Goal: Task Accomplishment & Management: Manage account settings

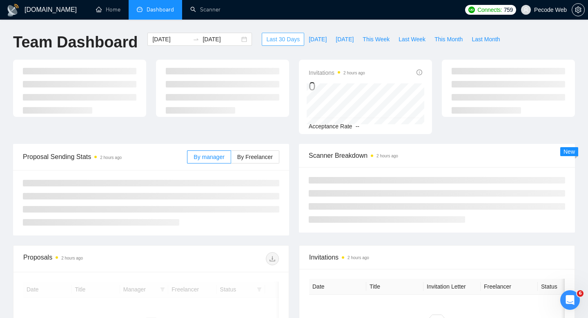
click at [291, 36] on span "Last 30 Days" at bounding box center [282, 39] width 33 height 9
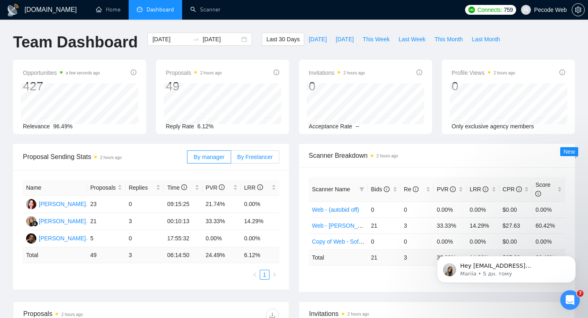
click at [244, 151] on label "By Freelancer" at bounding box center [255, 156] width 48 height 13
click at [231, 159] on input "By Freelancer" at bounding box center [231, 159] width 0 height 0
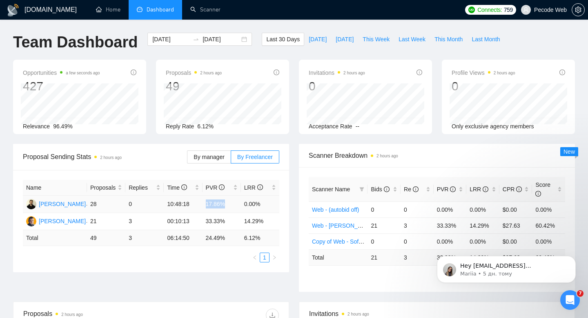
drag, startPoint x: 204, startPoint y: 203, endPoint x: 226, endPoint y: 203, distance: 21.6
click at [226, 203] on td "17.86%" at bounding box center [221, 203] width 38 height 17
copy td "17.86%"
click at [538, 10] on span "Pecode Web" at bounding box center [550, 10] width 33 height 0
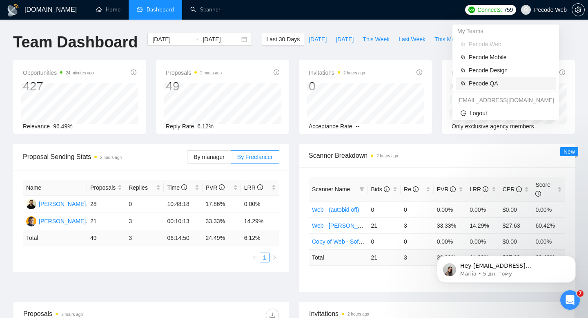
click at [475, 82] on span "Pecode QA" at bounding box center [510, 83] width 82 height 9
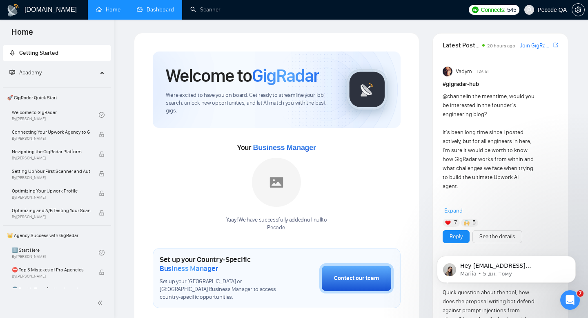
click at [166, 13] on link "Dashboard" at bounding box center [155, 9] width 37 height 7
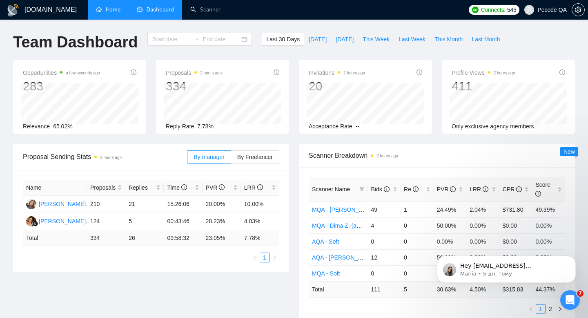
type input "[DATE]"
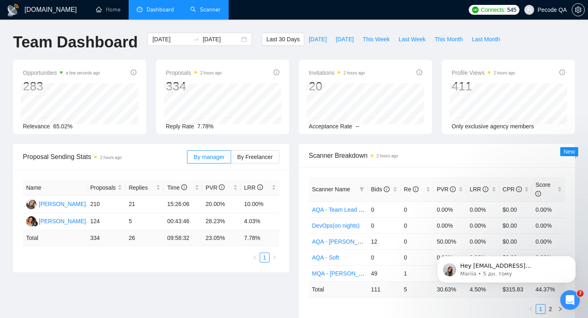
click at [209, 8] on link "Scanner" at bounding box center [205, 9] width 30 height 7
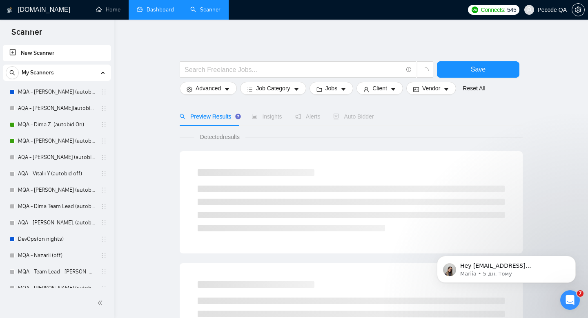
drag, startPoint x: 60, startPoint y: 110, endPoint x: 114, endPoint y: 112, distance: 53.9
click at [60, 110] on link "AQA - [PERSON_NAME](autobid ff) (Copy of Polina's)" at bounding box center [57, 108] width 78 height 16
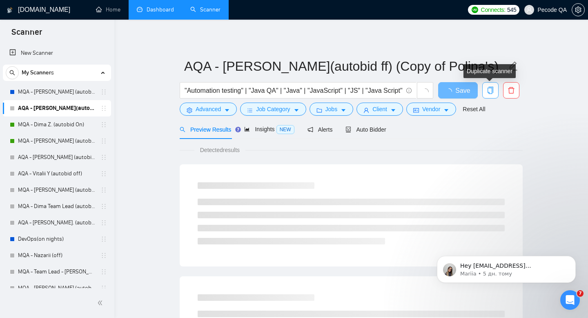
click at [492, 93] on icon "copy" at bounding box center [489, 90] width 7 height 7
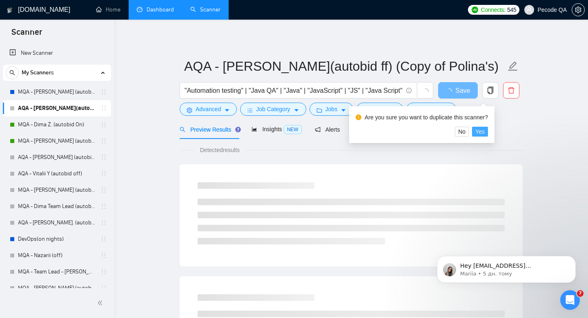
click at [479, 134] on button "Yes" at bounding box center [480, 132] width 16 height 10
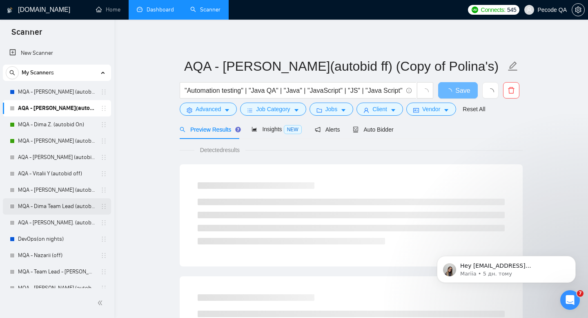
scroll to position [155, 0]
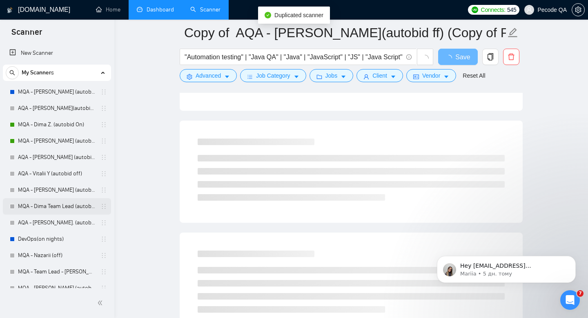
scroll to position [171, 0]
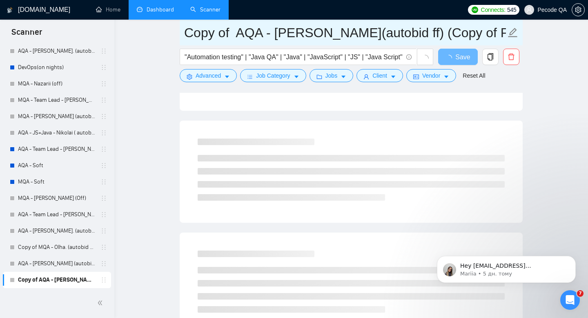
drag, startPoint x: 191, startPoint y: 33, endPoint x: 229, endPoint y: 36, distance: 38.1
click at [229, 36] on input "Copy of AQA - [PERSON_NAME](autobid ff) (Copy of Polina's)" at bounding box center [345, 32] width 322 height 20
drag, startPoint x: 226, startPoint y: 34, endPoint x: 334, endPoint y: 37, distance: 108.2
click at [334, 37] on input "AQA - [PERSON_NAME](autobid ff) (Copy of Polina's)" at bounding box center [345, 32] width 322 height 20
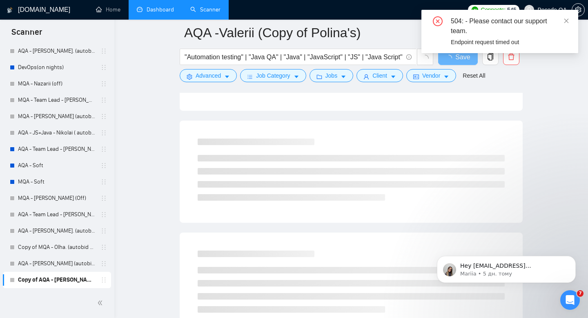
click at [563, 23] on div "504: - Please contact our support team." at bounding box center [510, 26] width 118 height 20
click at [568, 19] on icon "close" at bounding box center [566, 20] width 4 height 4
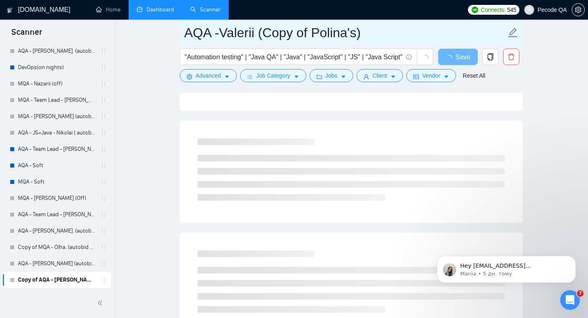
click at [387, 35] on input "AQA -Valerii (Copy of Polina's)" at bounding box center [345, 32] width 322 height 20
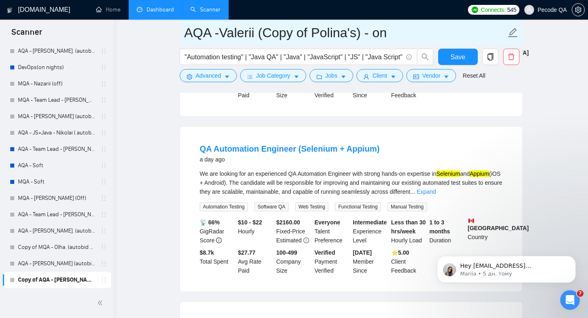
type input "AQA -Valerii (Copy of Polina's) - on"
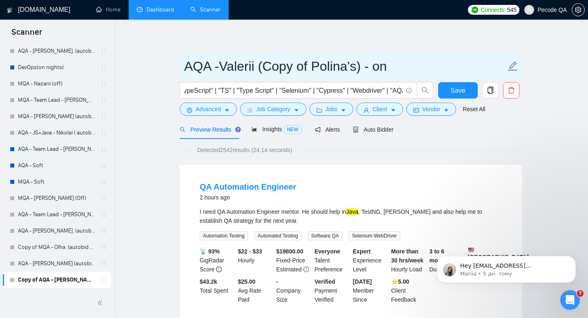
scroll to position [0, 238]
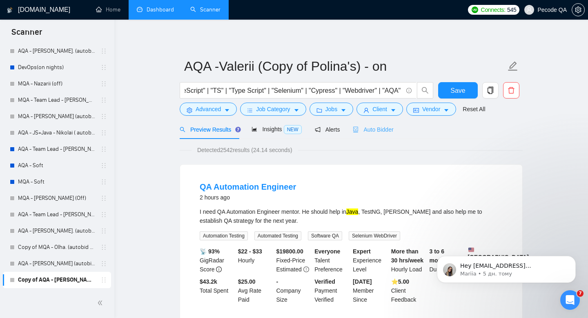
click at [373, 123] on div "Auto Bidder" at bounding box center [373, 129] width 40 height 19
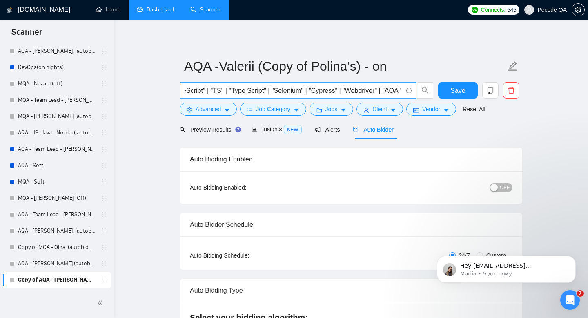
radio input "false"
radio input "true"
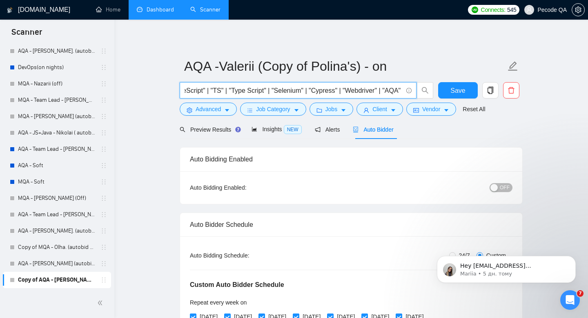
drag, startPoint x: 279, startPoint y: 90, endPoint x: 316, endPoint y: 92, distance: 37.2
click at [316, 92] on input ""Automation testing" | "Java QA" | "Java" | "JavaScript" | "JS" | "Java Script"…" at bounding box center [293, 90] width 218 height 10
paste input "Selenium" |""
drag, startPoint x: 347, startPoint y: 90, endPoint x: 320, endPoint y: 90, distance: 26.5
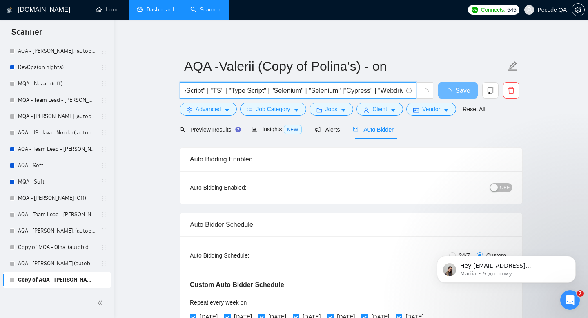
click at [320, 90] on input ""Automation testing" | "Java QA" | "Java" | "JavaScript" | "JS" | "Java Script"…" at bounding box center [293, 90] width 218 height 10
click at [348, 92] on input ""Automation testing" | "Java QA" | "Java" | "JavaScript" | "JS" | "Java Script"…" at bounding box center [293, 90] width 218 height 10
click at [396, 89] on input ""Automation testing" | "Java QA" | "Java" | "JavaScript" | "JS" | "Java Script"…" at bounding box center [293, 90] width 218 height 10
type input ""Automation testing" | "Java QA" | "Java" | "JavaScript" | "JS" | "Java Script"…"
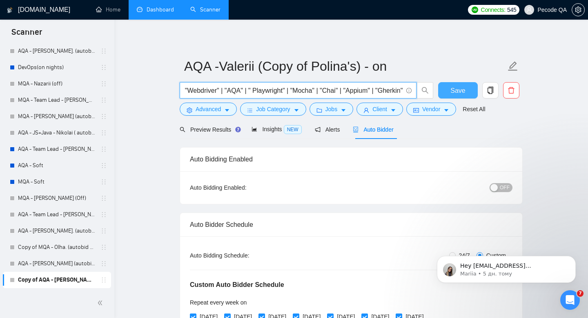
click at [457, 91] on span "Save" at bounding box center [457, 90] width 15 height 10
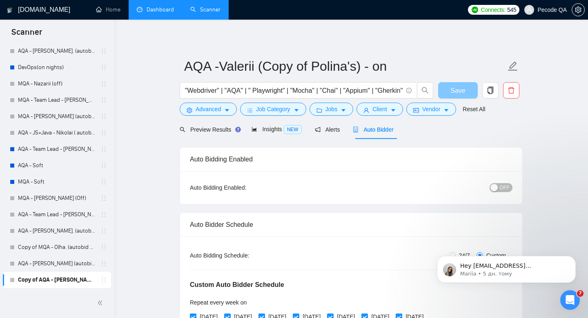
scroll to position [0, 0]
click at [428, 112] on span "Vendor" at bounding box center [431, 108] width 18 height 9
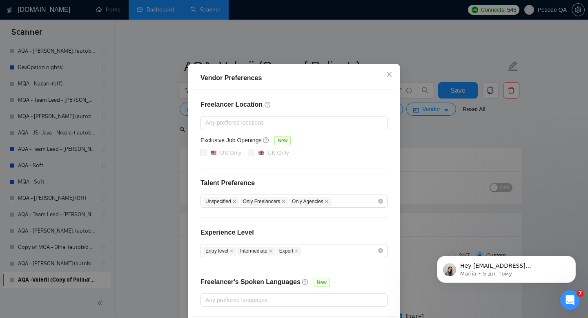
scroll to position [60, 0]
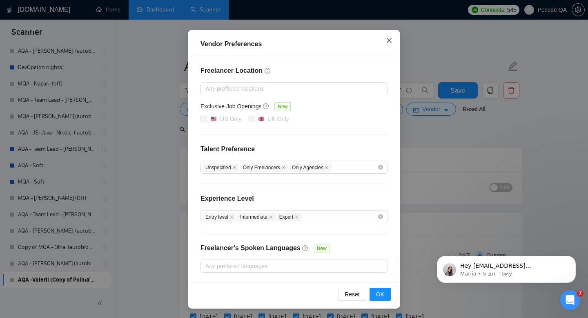
click at [391, 35] on span "Close" at bounding box center [389, 41] width 22 height 22
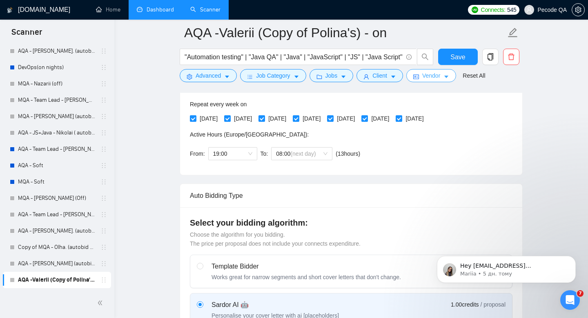
scroll to position [152, 0]
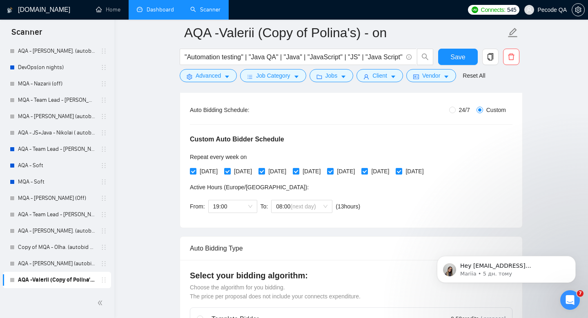
click at [460, 109] on span "24/7" at bounding box center [464, 109] width 18 height 9
click at [455, 109] on input "24/7" at bounding box center [452, 110] width 7 height 7
radio input "true"
radio input "false"
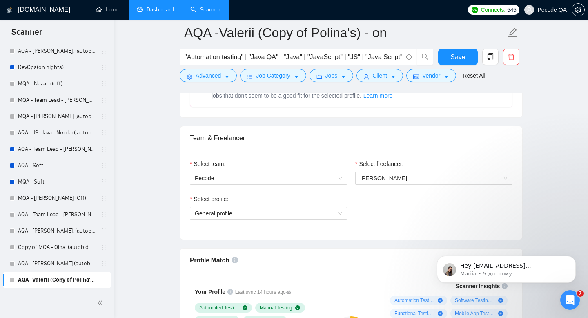
scroll to position [405, 0]
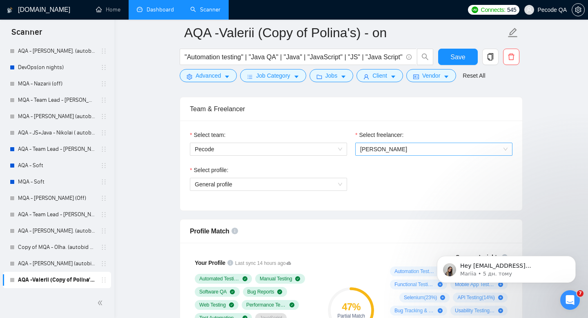
click at [384, 148] on span "[PERSON_NAME]" at bounding box center [383, 149] width 47 height 7
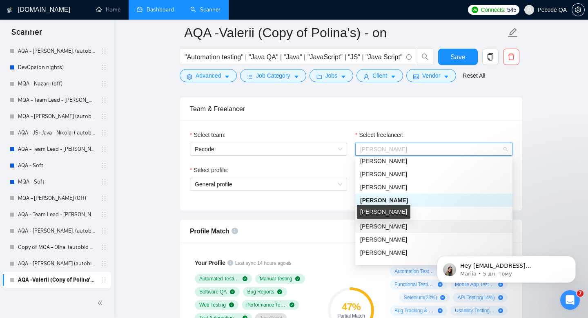
scroll to position [369, 0]
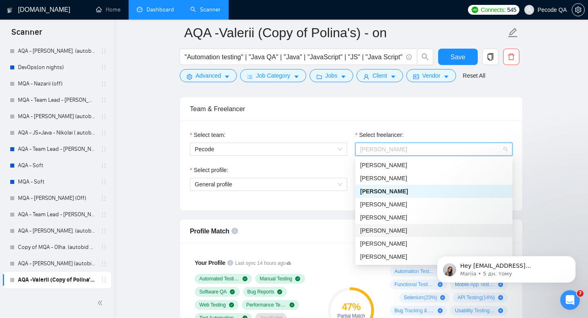
click at [384, 229] on span "[PERSON_NAME]" at bounding box center [383, 230] width 47 height 7
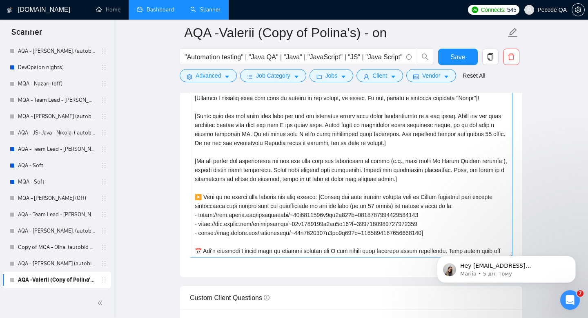
scroll to position [16, 0]
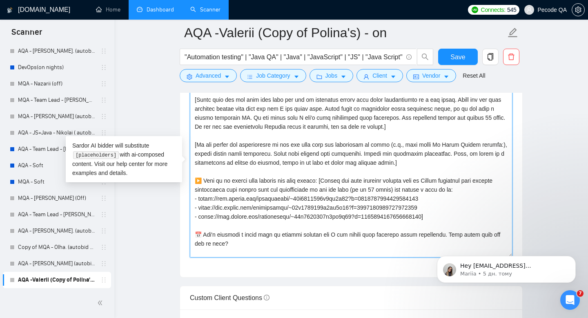
drag, startPoint x: 431, startPoint y: 221, endPoint x: 192, endPoint y: 180, distance: 241.8
click at [192, 180] on textarea "Cover letter template:" at bounding box center [351, 165] width 322 height 184
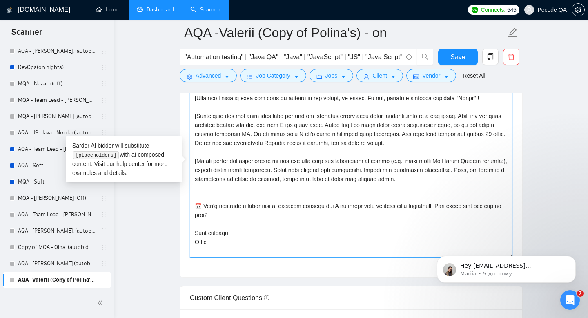
scroll to position [0, 0]
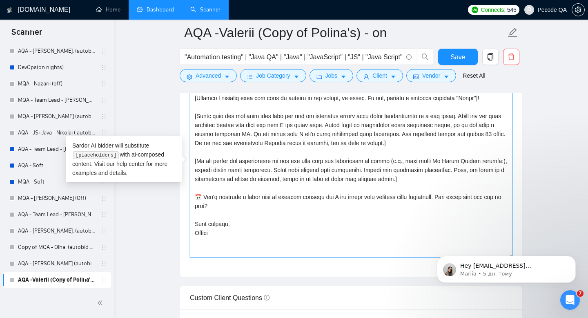
click at [199, 231] on textarea "Cover letter template:" at bounding box center [351, 165] width 322 height 184
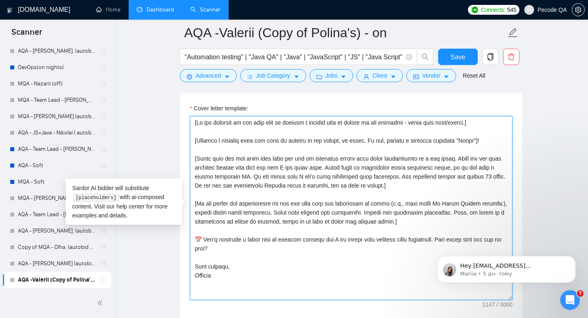
scroll to position [878, 0]
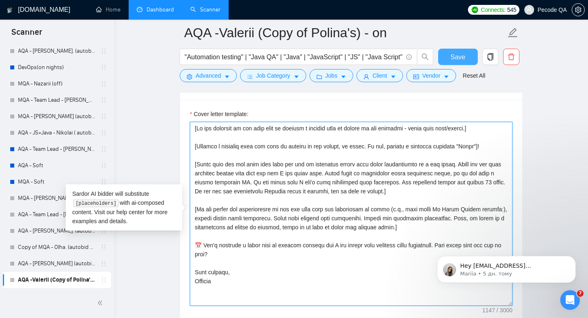
type textarea "[Lo ips dolorsit am con adip elit se doeiusm t incidid utla et dolore ma ali en…"
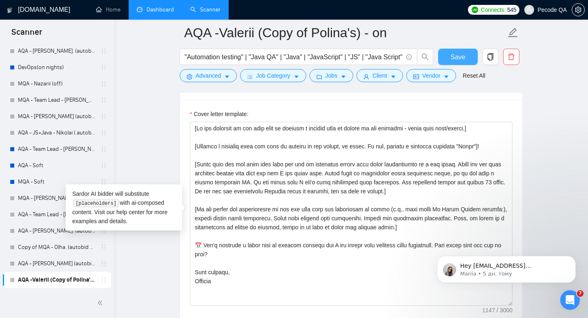
click at [463, 60] on span "Save" at bounding box center [457, 57] width 15 height 10
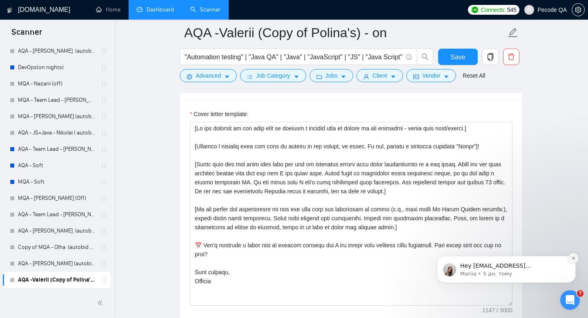
click at [571, 256] on icon "Dismiss notification" at bounding box center [573, 257] width 4 height 4
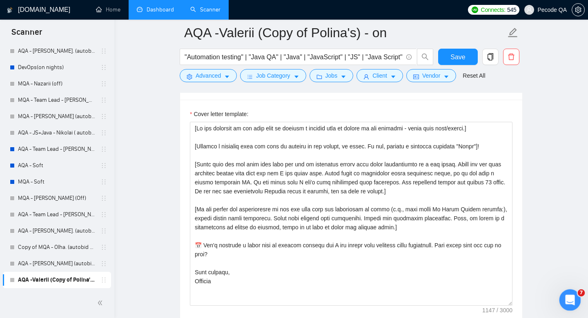
click at [566, 299] on icon "Відкрити програму для спілкування Intercom" at bounding box center [568, 298] width 13 height 13
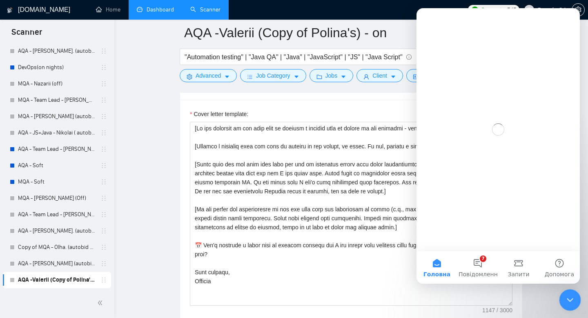
scroll to position [0, 0]
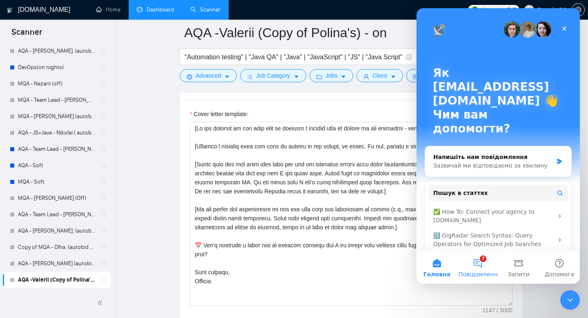
click at [472, 271] on span "Повідомлення" at bounding box center [479, 274] width 42 height 6
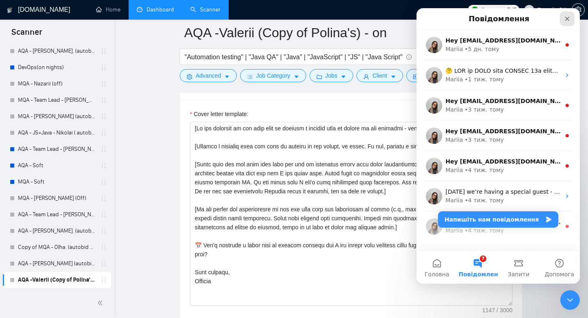
click at [566, 22] on icon "Закрити" at bounding box center [567, 19] width 7 height 7
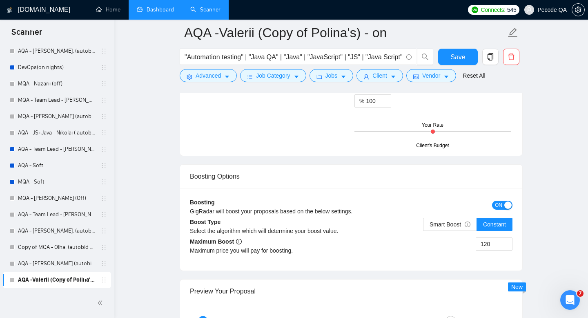
scroll to position [1431, 0]
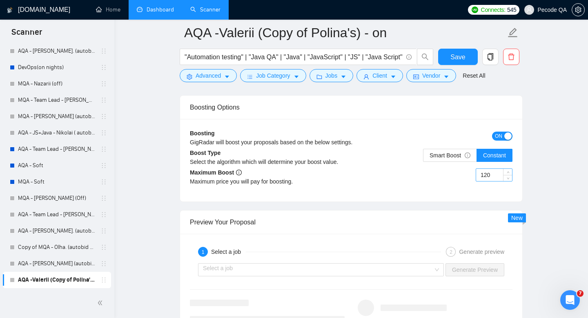
click at [486, 177] on input "120" at bounding box center [494, 175] width 36 height 12
drag, startPoint x: 486, startPoint y: 176, endPoint x: 475, endPoint y: 176, distance: 11.8
click at [475, 176] on div "120" at bounding box center [431, 179] width 161 height 23
type input "80"
click at [407, 173] on div "80" at bounding box center [431, 179] width 161 height 23
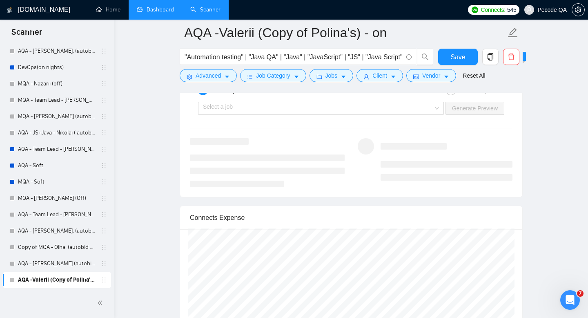
scroll to position [1575, 0]
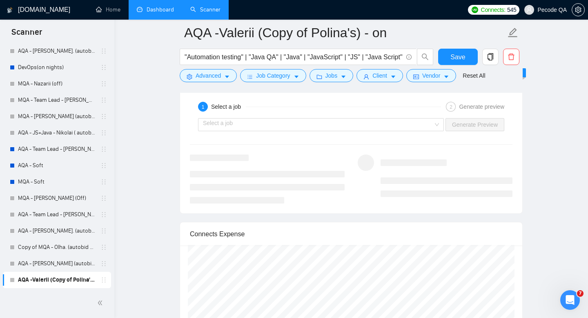
click at [398, 131] on div "Select a job Generate Preview" at bounding box center [351, 125] width 324 height 20
click at [379, 125] on input "search" at bounding box center [318, 124] width 230 height 12
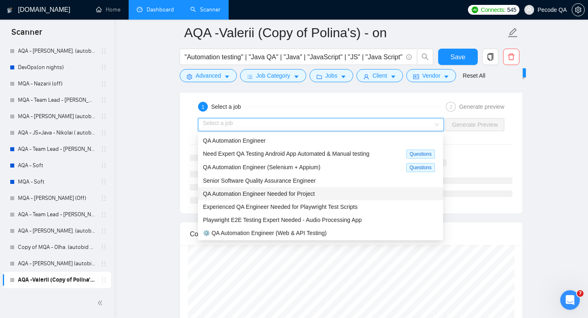
click at [302, 190] on span "QA Automation Engineer Needed for Project" at bounding box center [259, 193] width 112 height 7
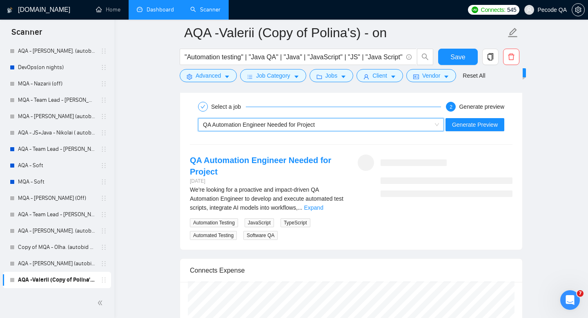
click at [481, 116] on div "~021975631868302965147 QA Automation Engineer Needed for Project Generate Previ…" at bounding box center [351, 125] width 324 height 20
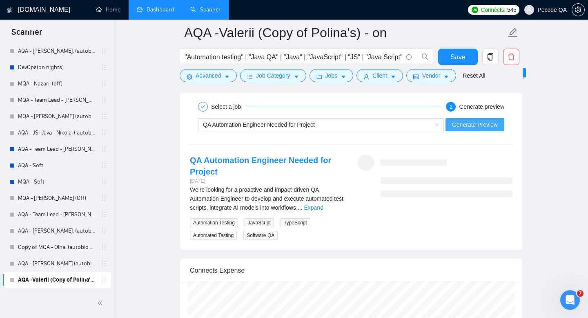
click at [481, 121] on span "Generate Preview" at bounding box center [475, 124] width 46 height 9
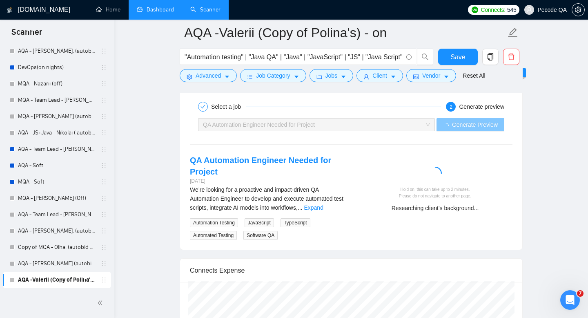
scroll to position [1581, 0]
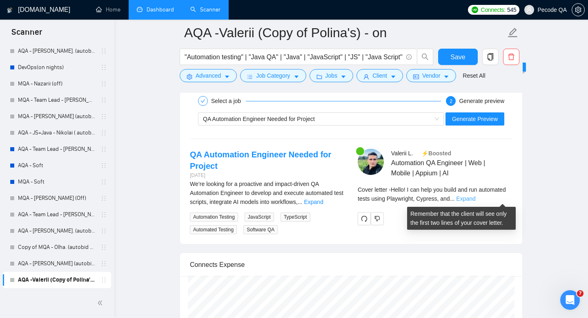
click at [475, 199] on link "Expand" at bounding box center [465, 198] width 19 height 7
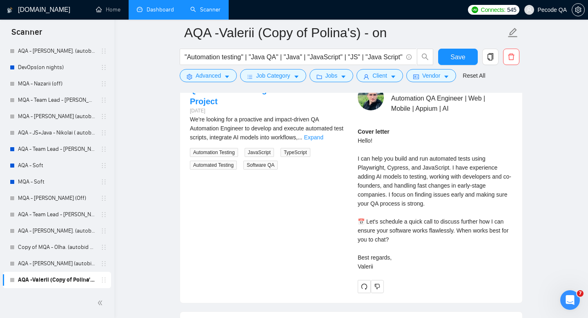
scroll to position [1662, 0]
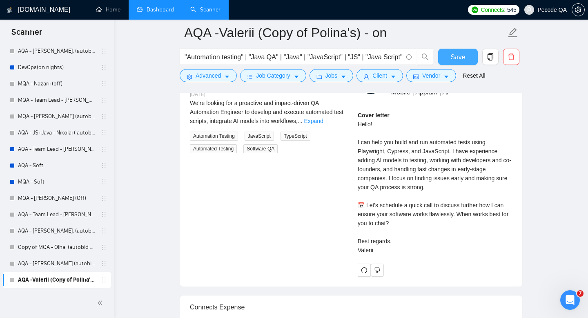
click at [463, 64] on button "Save" at bounding box center [458, 57] width 40 height 16
click at [153, 8] on link "Dashboard" at bounding box center [155, 9] width 37 height 7
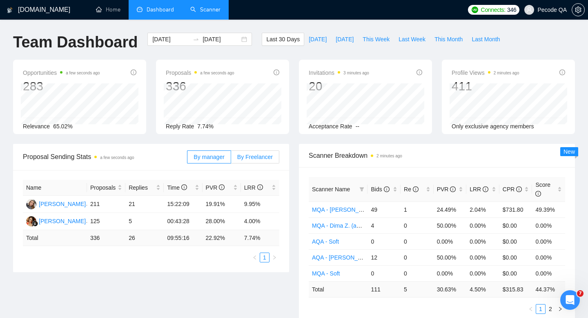
click at [256, 160] on label "By Freelancer" at bounding box center [255, 156] width 48 height 13
click at [231, 159] on input "By Freelancer" at bounding box center [231, 159] width 0 height 0
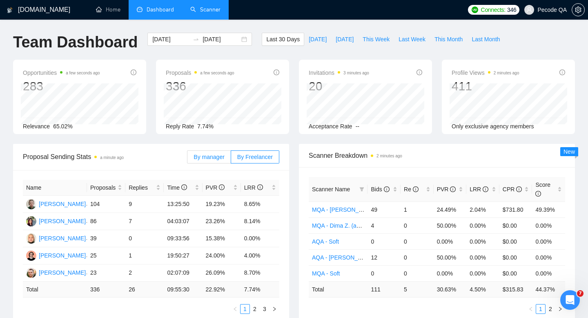
click at [209, 156] on span "By manager" at bounding box center [208, 156] width 31 height 7
click at [187, 159] on input "By manager" at bounding box center [187, 159] width 0 height 0
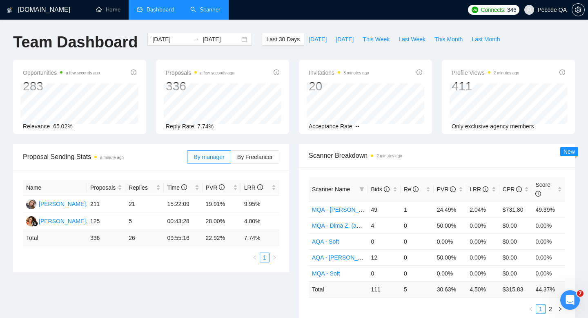
click at [220, 13] on link "Scanner" at bounding box center [205, 9] width 30 height 7
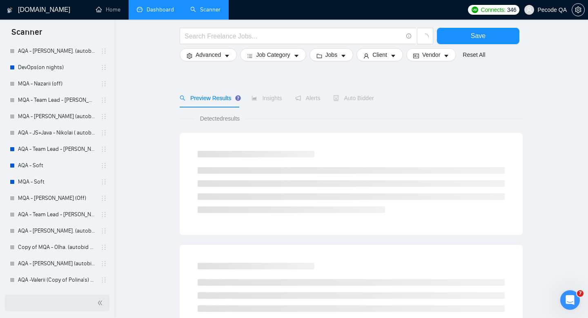
scroll to position [57, 0]
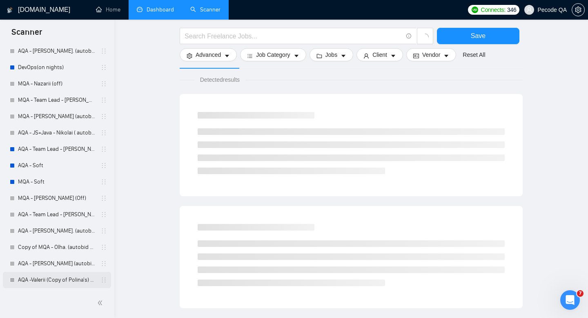
click at [78, 280] on link "AQA -Valerii (Copy of Polina's) - on" at bounding box center [57, 279] width 78 height 16
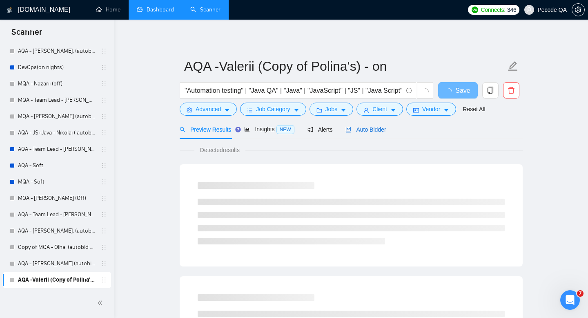
click at [375, 131] on span "Auto Bidder" at bounding box center [365, 129] width 40 height 7
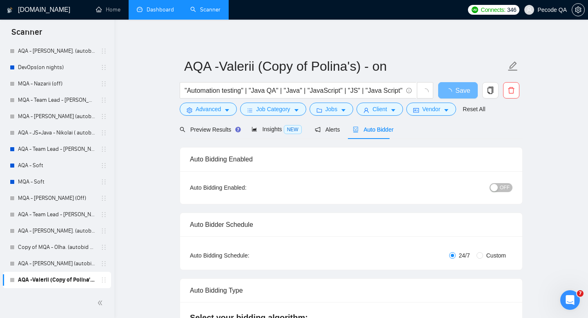
click at [504, 185] on span "OFF" at bounding box center [505, 187] width 10 height 9
click at [453, 95] on span "button" at bounding box center [450, 90] width 10 height 10
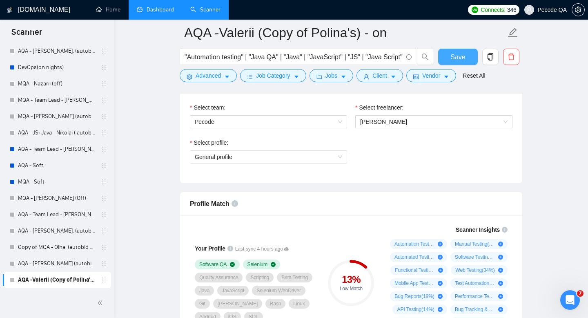
scroll to position [378, 0]
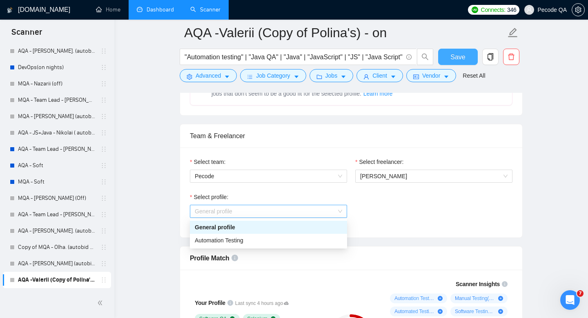
click at [341, 206] on span "General profile" at bounding box center [268, 211] width 147 height 12
click at [275, 242] on div "Automation Testing" at bounding box center [268, 239] width 147 height 9
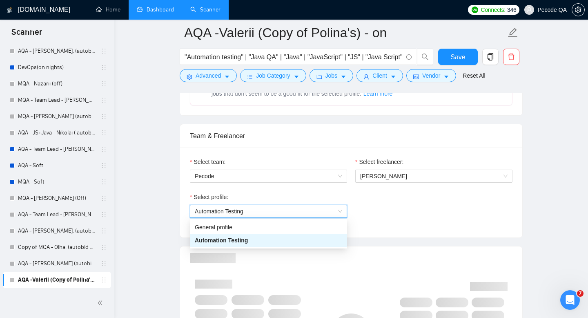
scroll to position [457, 0]
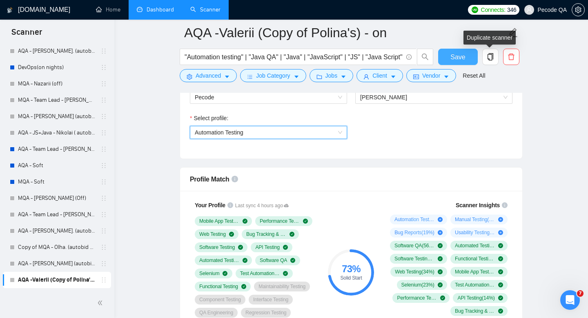
drag, startPoint x: 454, startPoint y: 60, endPoint x: 349, endPoint y: 166, distance: 148.6
click at [453, 60] on span "Save" at bounding box center [457, 57] width 15 height 10
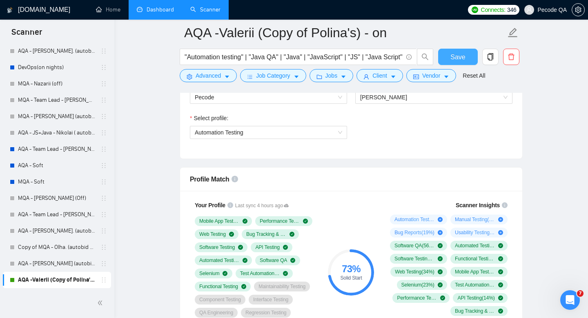
scroll to position [488, 0]
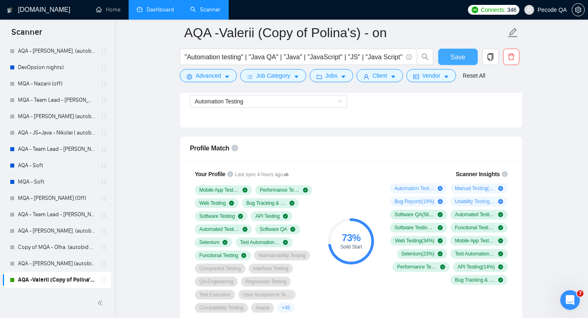
click at [460, 54] on span "Save" at bounding box center [457, 57] width 15 height 10
click at [163, 13] on link "Dashboard" at bounding box center [155, 9] width 37 height 7
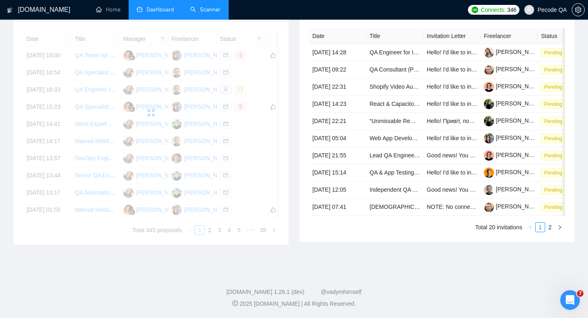
scroll to position [413, 0]
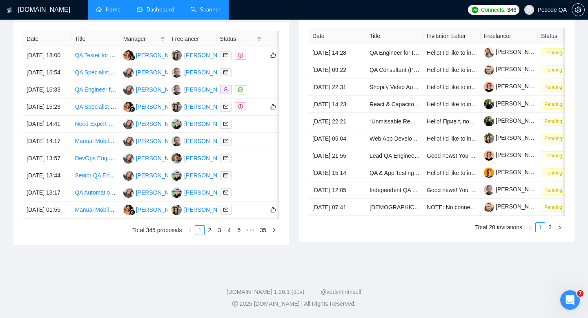
click at [96, 6] on link "Home" at bounding box center [108, 9] width 24 height 7
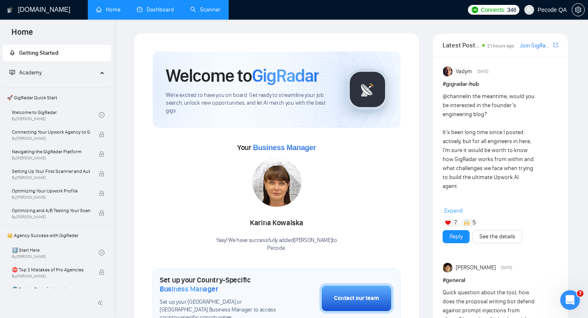
click at [171, 8] on link "Dashboard" at bounding box center [155, 9] width 37 height 7
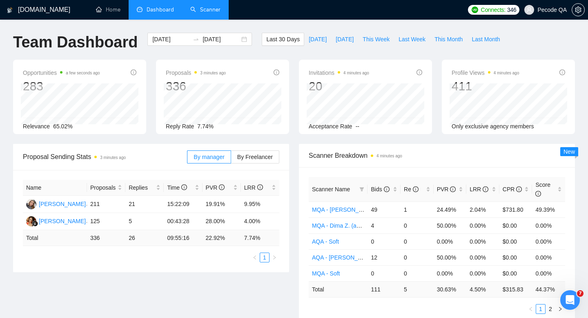
click at [201, 11] on link "Scanner" at bounding box center [205, 9] width 30 height 7
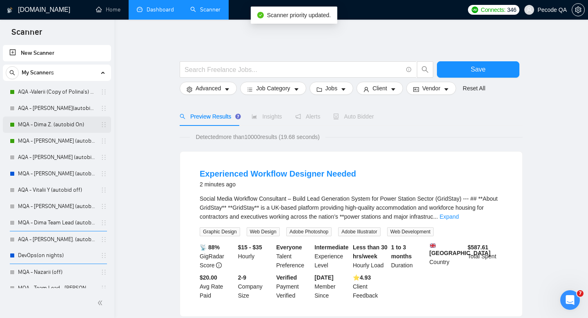
click at [58, 128] on link "MQA - Dima Z. (autobid On)" at bounding box center [57, 124] width 78 height 16
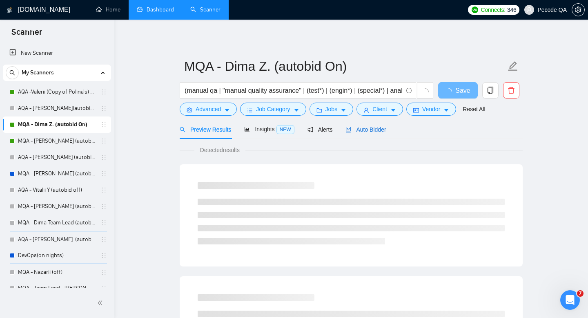
click at [369, 129] on span "Auto Bidder" at bounding box center [365, 129] width 40 height 7
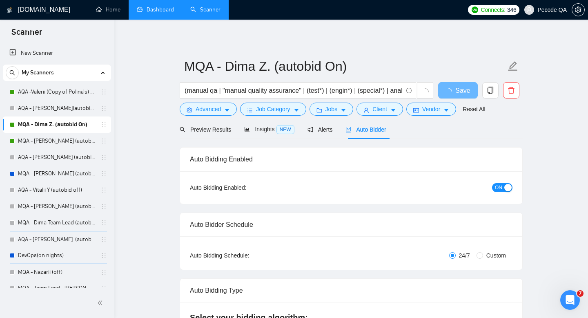
radio input "false"
radio input "true"
checkbox input "true"
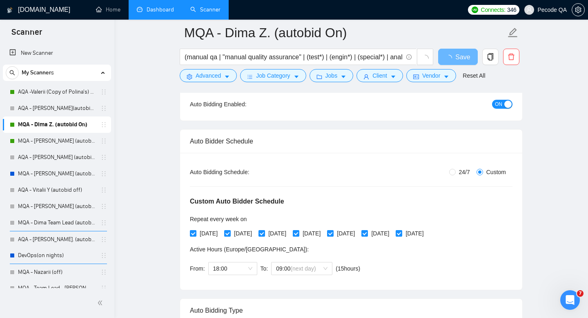
scroll to position [142, 0]
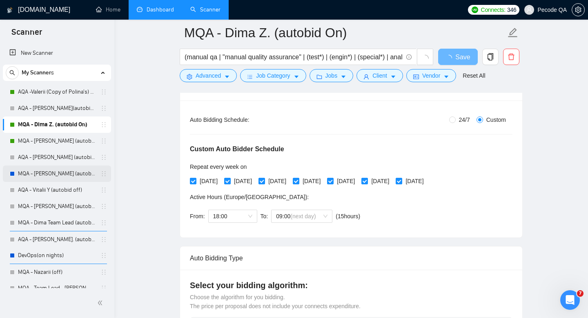
click at [50, 167] on link "MQA - [PERSON_NAME] (autobid Off)" at bounding box center [57, 173] width 78 height 16
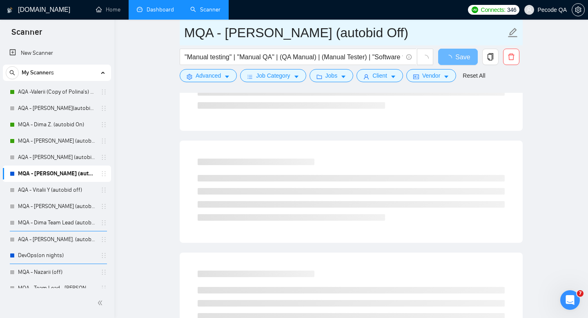
click at [371, 36] on input "MQA - [PERSON_NAME] (autobid Off)" at bounding box center [345, 32] width 322 height 20
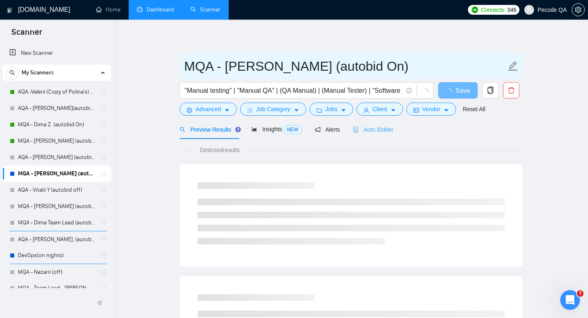
type input "MQA - [PERSON_NAME] (autobid On)"
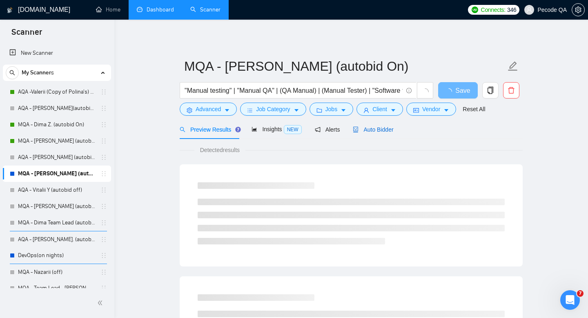
click at [384, 130] on span "Auto Bidder" at bounding box center [373, 129] width 40 height 7
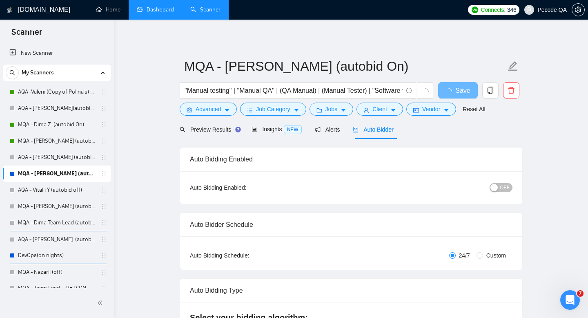
radio input "false"
radio input "true"
checkbox input "true"
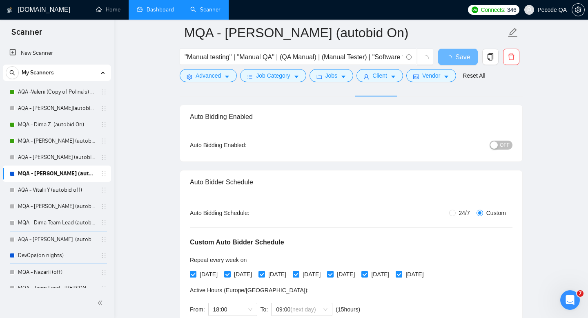
click at [333, 274] on span at bounding box center [330, 274] width 7 height 7
click at [333, 274] on input "[DATE]" at bounding box center [330, 274] width 6 height 6
checkbox input "false"
click at [318, 277] on label "[DATE]" at bounding box center [308, 273] width 31 height 9
click at [298, 276] on input "[DATE]" at bounding box center [296, 274] width 6 height 6
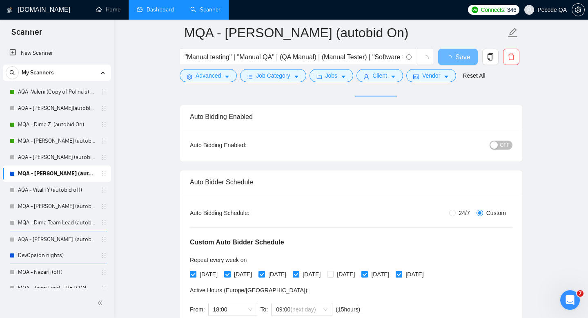
checkbox input "false"
click at [278, 277] on span "[DATE]" at bounding box center [277, 273] width 24 height 9
click at [264, 276] on input "[DATE]" at bounding box center [261, 274] width 6 height 6
checkbox input "false"
click at [219, 274] on span "[DATE]" at bounding box center [208, 273] width 24 height 9
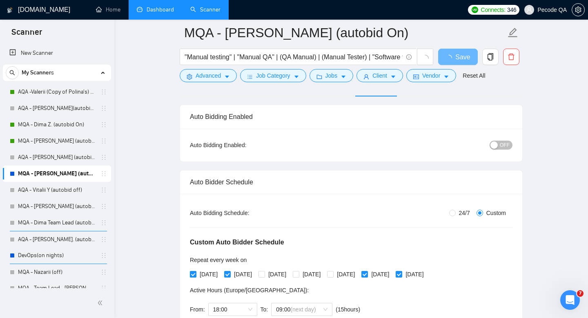
click at [195, 274] on input "[DATE]" at bounding box center [193, 274] width 6 height 6
checkbox input "false"
click at [255, 276] on span "[DATE]" at bounding box center [243, 273] width 24 height 9
click at [230, 276] on input "[DATE]" at bounding box center [227, 274] width 6 height 6
checkbox input "false"
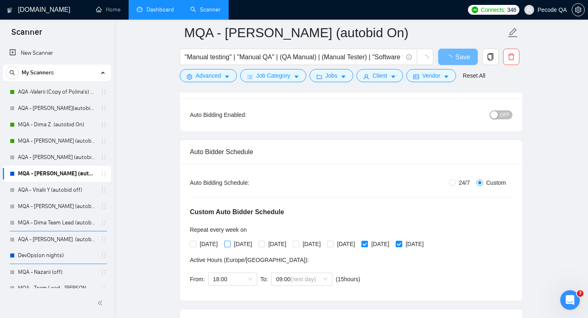
scroll to position [116, 0]
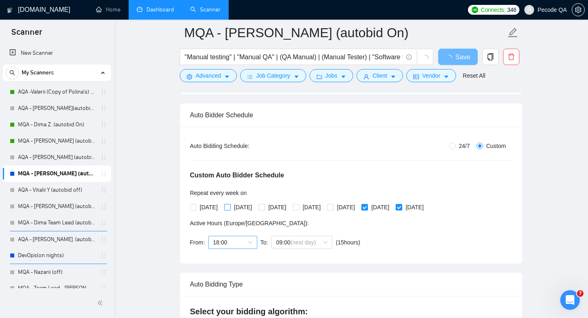
click at [240, 244] on span "18:00" at bounding box center [232, 242] width 39 height 12
click at [229, 272] on div "09:00" at bounding box center [232, 271] width 39 height 9
click at [315, 240] on span "(next day)" at bounding box center [302, 242] width 25 height 7
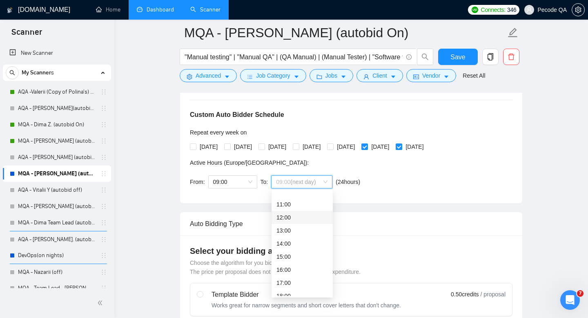
scroll to position [163, 0]
click at [294, 268] on div "18:00" at bounding box center [301, 269] width 51 height 9
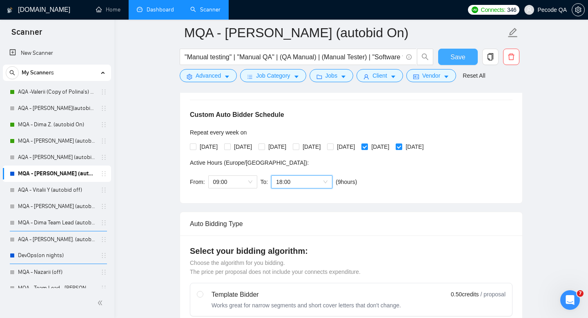
click at [449, 63] on button "Save" at bounding box center [458, 57] width 40 height 16
click at [470, 60] on button "Save" at bounding box center [458, 57] width 40 height 16
checkbox input "true"
click at [148, 13] on link "Dashboard" at bounding box center [155, 9] width 37 height 7
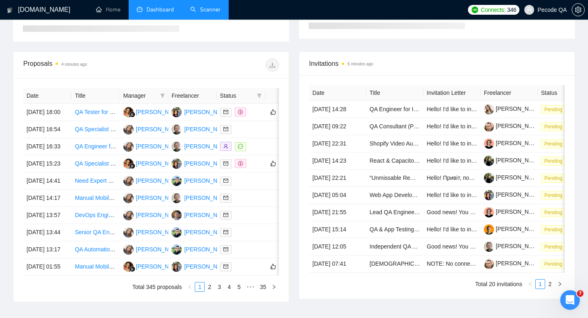
type input "[DATE]"
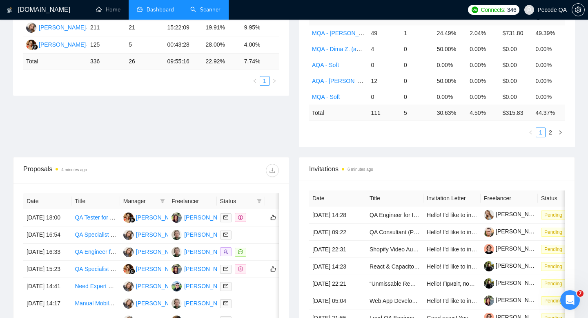
click at [197, 13] on link "Scanner" at bounding box center [205, 9] width 30 height 7
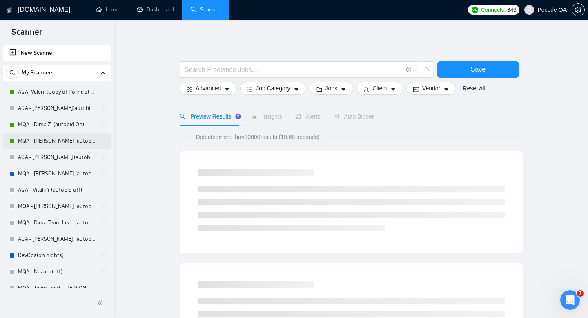
click at [62, 142] on link "MQA - [PERSON_NAME] (autobid on)" at bounding box center [57, 141] width 78 height 16
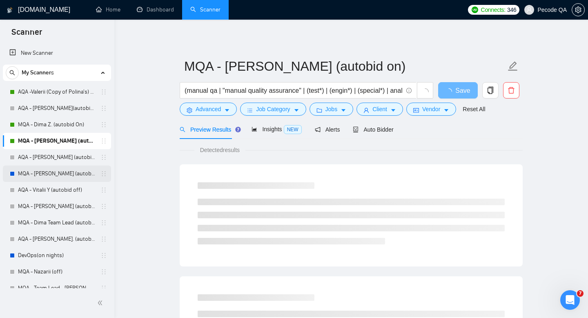
click at [67, 175] on link "MQA - [PERSON_NAME] (autobid On)" at bounding box center [57, 173] width 78 height 16
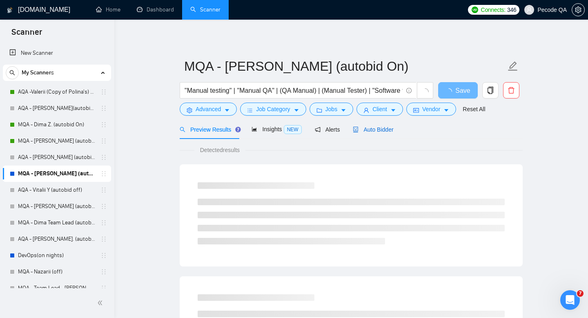
click at [376, 131] on span "Auto Bidder" at bounding box center [373, 129] width 40 height 7
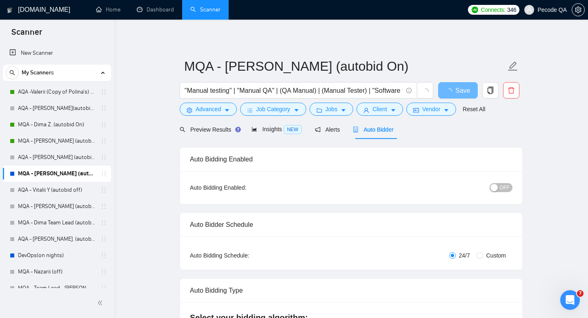
radio input "false"
radio input "true"
checkbox input "true"
click at [506, 186] on span "OFF" at bounding box center [505, 187] width 10 height 9
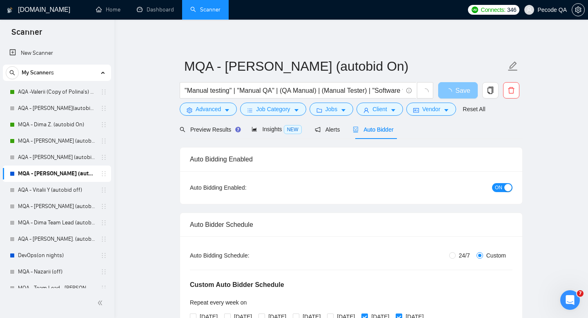
click at [462, 93] on span "Save" at bounding box center [462, 90] width 15 height 10
click at [456, 94] on span "Save" at bounding box center [457, 90] width 15 height 10
click at [156, 10] on link "Dashboard" at bounding box center [155, 9] width 37 height 7
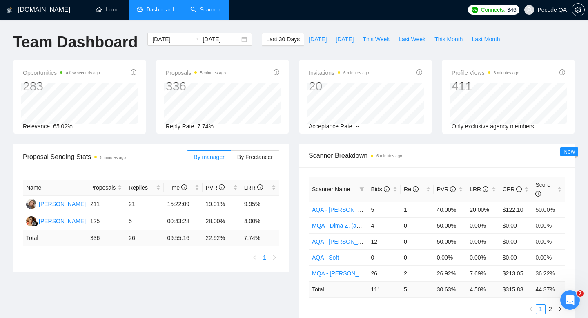
click at [191, 12] on link "Scanner" at bounding box center [205, 9] width 30 height 7
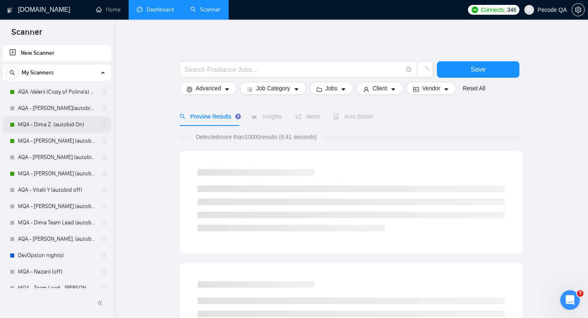
click at [55, 120] on link "MQA - Dima Z. (autobid On)" at bounding box center [57, 124] width 78 height 16
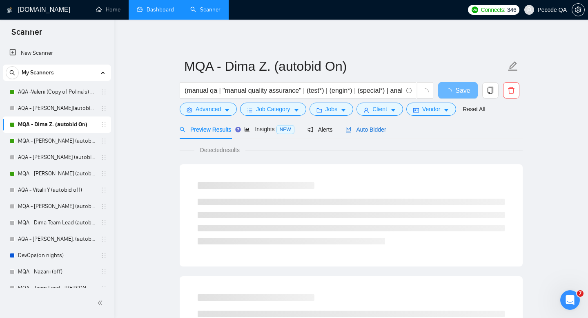
click at [362, 130] on span "Auto Bidder" at bounding box center [365, 129] width 40 height 7
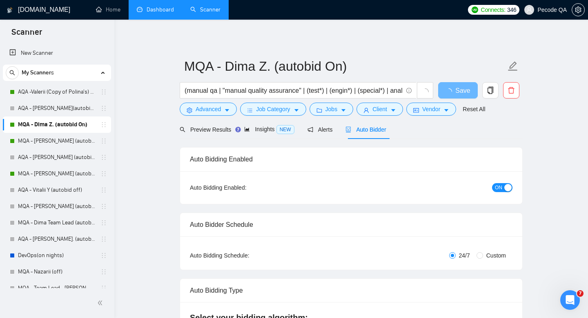
radio input "false"
radio input "true"
checkbox input "true"
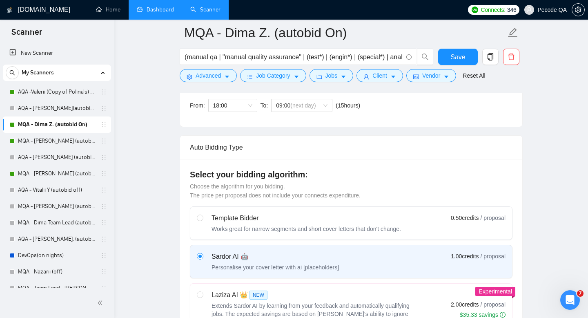
scroll to position [191, 0]
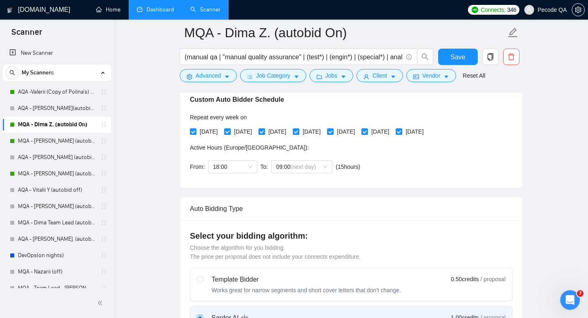
drag, startPoint x: 106, startPoint y: 12, endPoint x: 121, endPoint y: 61, distance: 51.6
click at [106, 12] on link "Home" at bounding box center [108, 9] width 24 height 7
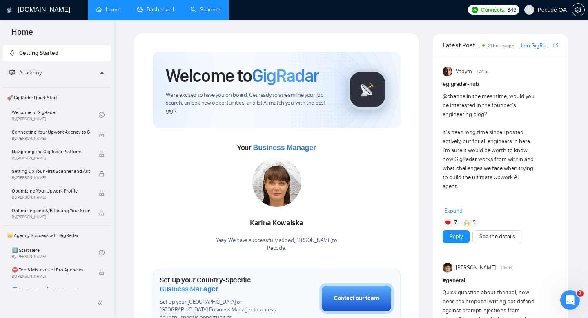
click at [161, 13] on link "Dashboard" at bounding box center [155, 9] width 37 height 7
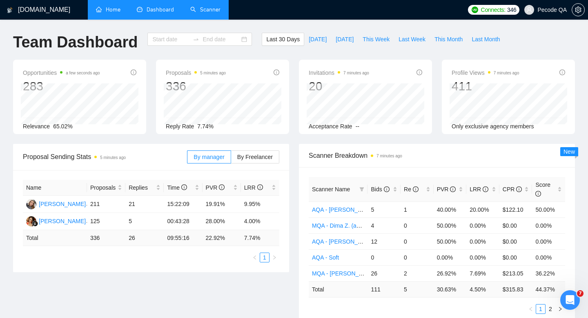
type input "[DATE]"
click at [207, 13] on link "Scanner" at bounding box center [205, 9] width 30 height 7
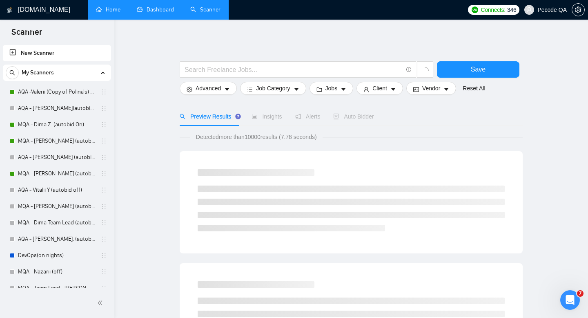
click at [111, 9] on link "Home" at bounding box center [108, 9] width 24 height 7
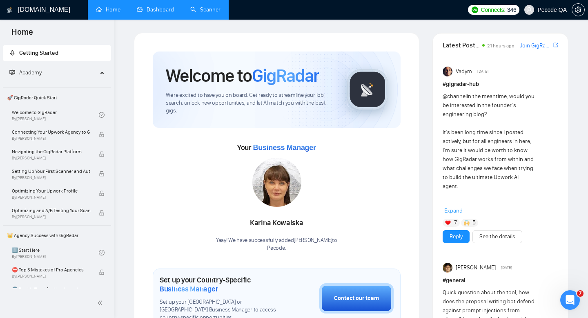
click at [562, 10] on span "Pecode QA" at bounding box center [551, 10] width 29 height 0
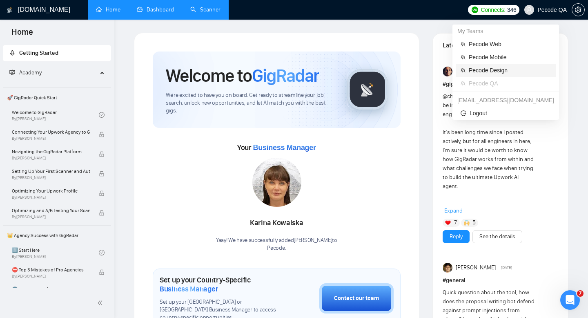
click at [503, 72] on span "Pecode Design" at bounding box center [510, 70] width 82 height 9
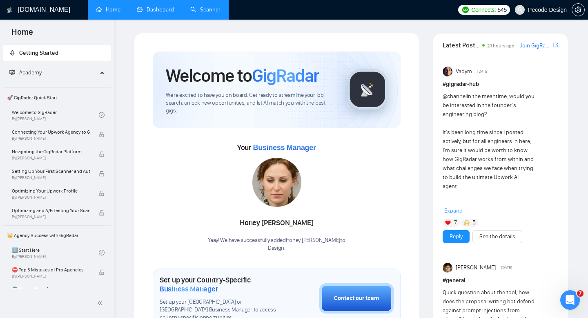
click at [165, 13] on link "Dashboard" at bounding box center [155, 9] width 37 height 7
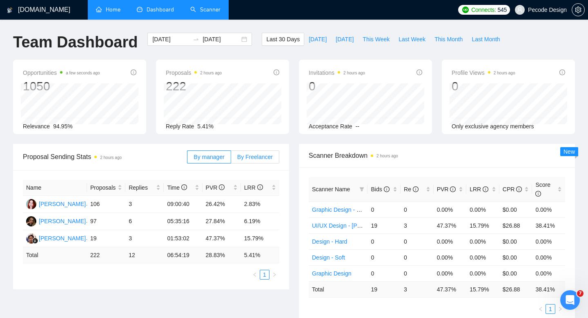
click at [257, 156] on span "By Freelancer" at bounding box center [255, 156] width 36 height 7
click at [231, 159] on input "By Freelancer" at bounding box center [231, 159] width 0 height 0
click at [214, 166] on div "By manager By Freelancer" at bounding box center [233, 157] width 92 height 26
click at [209, 157] on span "By manager" at bounding box center [208, 156] width 31 height 7
click at [187, 159] on input "By manager" at bounding box center [187, 159] width 0 height 0
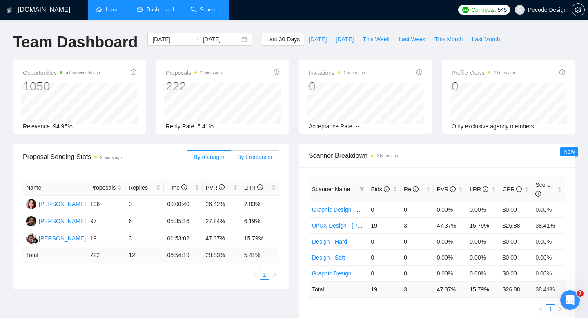
click at [261, 158] on span "By Freelancer" at bounding box center [255, 156] width 36 height 7
click at [231, 159] on input "By Freelancer" at bounding box center [231, 159] width 0 height 0
click at [202, 158] on span "By manager" at bounding box center [208, 156] width 31 height 7
click at [187, 159] on input "By manager" at bounding box center [187, 159] width 0 height 0
click at [256, 163] on div "By manager By Freelancer" at bounding box center [233, 157] width 92 height 26
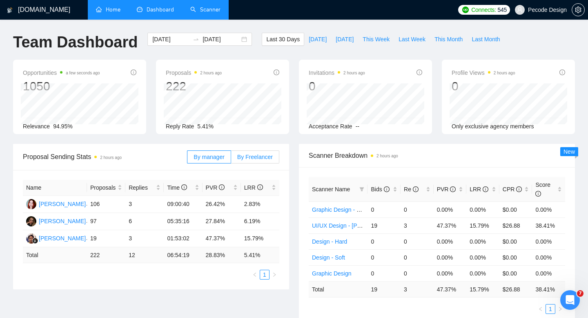
click at [255, 157] on span "By Freelancer" at bounding box center [255, 156] width 36 height 7
click at [231, 159] on input "By Freelancer" at bounding box center [231, 159] width 0 height 0
click at [229, 160] on label "By manager" at bounding box center [209, 156] width 44 height 13
click at [187, 159] on input "By manager" at bounding box center [187, 159] width 0 height 0
click at [255, 165] on div "By manager By Freelancer" at bounding box center [233, 157] width 92 height 26
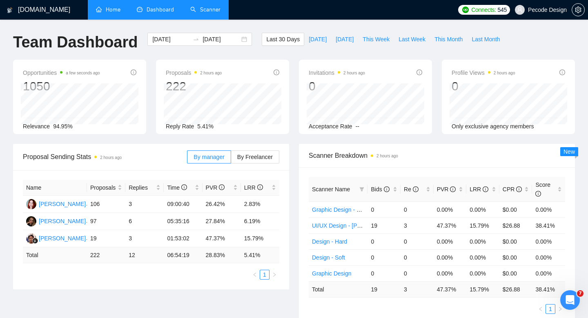
click at [202, 13] on link "Scanner" at bounding box center [205, 9] width 30 height 7
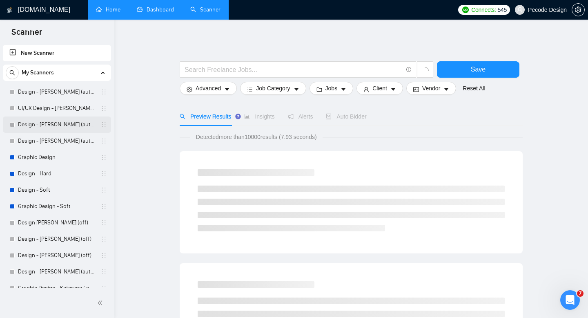
click at [48, 128] on link "Design - [PERSON_NAME] (autobid off)" at bounding box center [57, 124] width 78 height 16
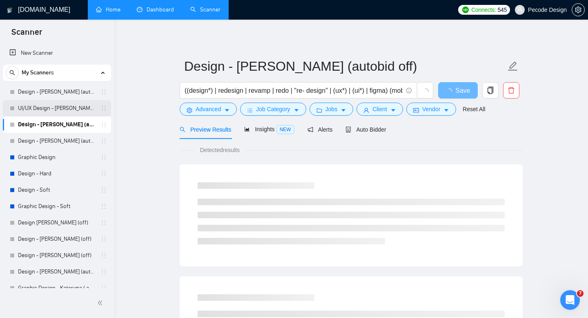
click at [49, 108] on link "UI/UX Design - [PERSON_NAME] (autobid off)" at bounding box center [57, 108] width 78 height 16
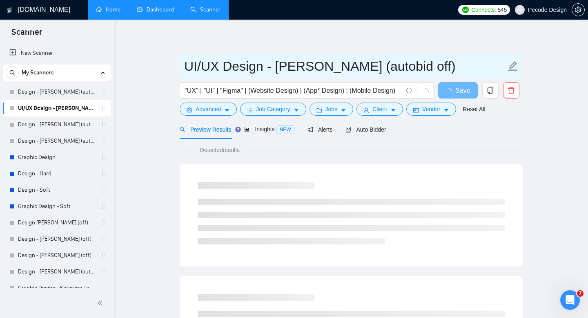
click at [404, 69] on input "UI/UX Design - [PERSON_NAME] (autobid off)" at bounding box center [345, 66] width 322 height 20
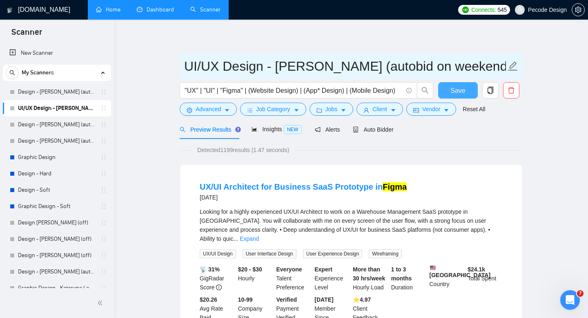
type input "UI/UX Design - [PERSON_NAME] (autobid on weekends)"
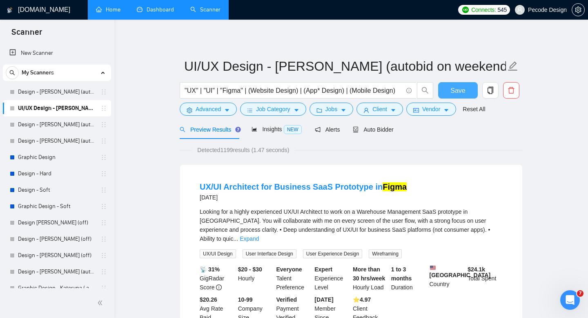
click at [447, 85] on button "Save" at bounding box center [458, 90] width 40 height 16
click at [385, 128] on span "Auto Bidder" at bounding box center [373, 129] width 40 height 7
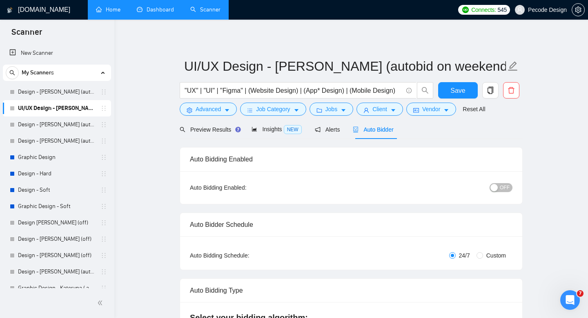
radio input "false"
radio input "true"
checkbox input "true"
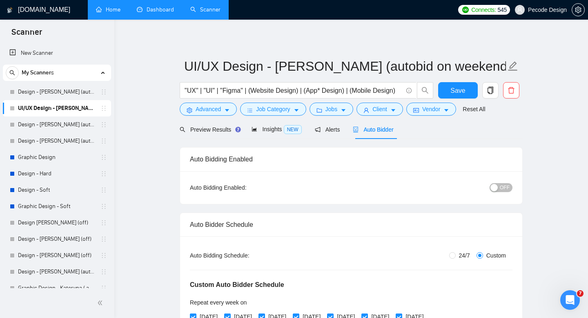
click at [502, 189] on span "OFF" at bounding box center [505, 187] width 10 height 9
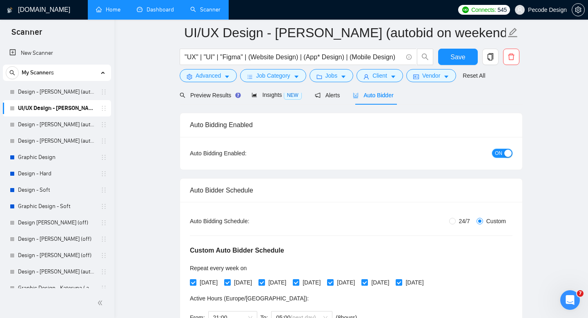
scroll to position [110, 0]
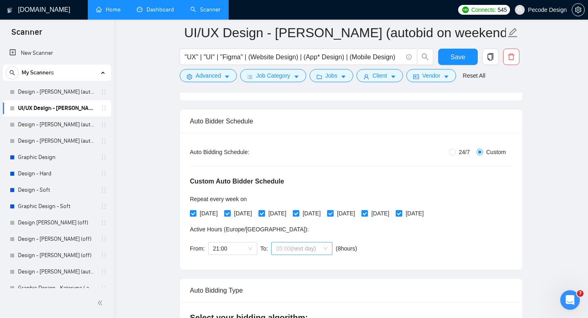
click at [309, 251] on span "(next day)" at bounding box center [302, 248] width 25 height 7
click at [239, 249] on span "21:00" at bounding box center [232, 248] width 39 height 12
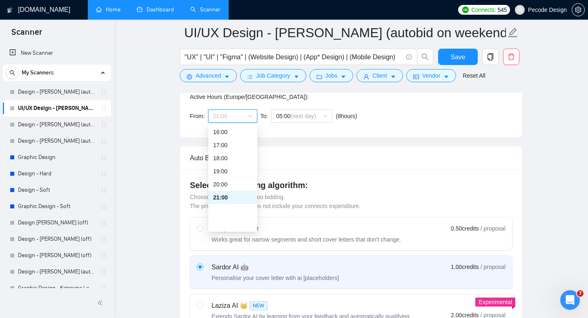
scroll to position [55, 0]
click at [230, 158] on div "06:00" at bounding box center [232, 155] width 39 height 9
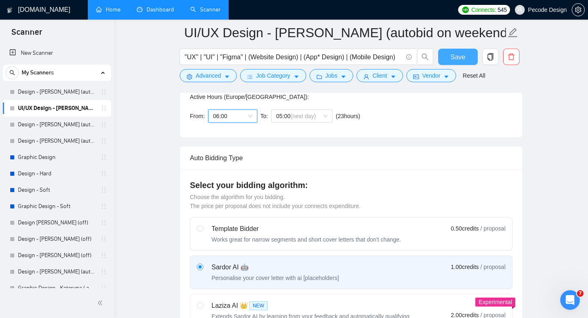
click at [453, 58] on span "Save" at bounding box center [457, 57] width 15 height 10
checkbox input "true"
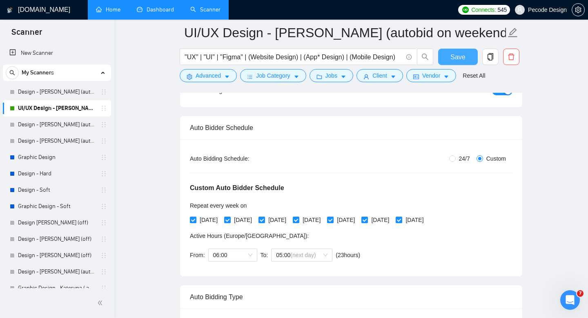
scroll to position [90, 0]
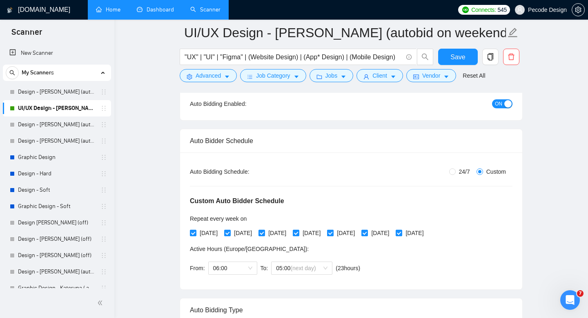
click at [333, 232] on span at bounding box center [330, 232] width 7 height 7
click at [333, 232] on input "[DATE]" at bounding box center [330, 232] width 6 height 6
checkbox input "false"
click at [324, 232] on span "[DATE]" at bounding box center [311, 232] width 24 height 9
click at [298, 232] on input "[DATE]" at bounding box center [296, 232] width 6 height 6
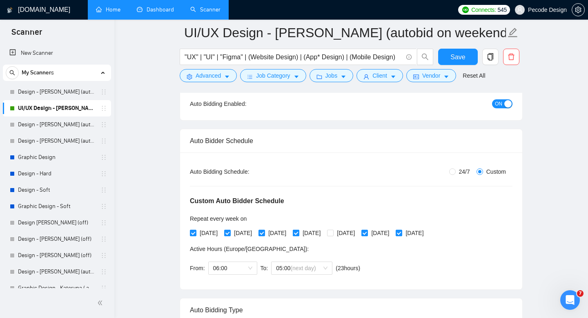
checkbox input "false"
click at [289, 232] on span "[DATE]" at bounding box center [277, 232] width 24 height 9
click at [264, 232] on input "[DATE]" at bounding box center [261, 232] width 6 height 6
checkbox input "false"
click at [240, 234] on span "[DATE]" at bounding box center [243, 232] width 24 height 9
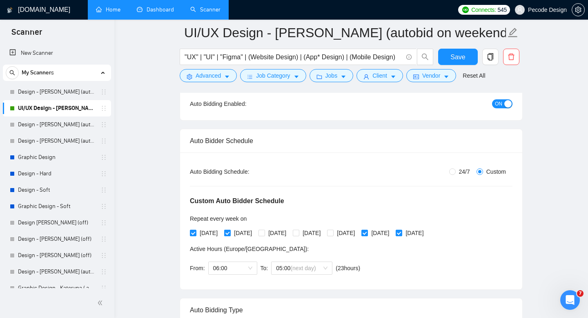
click at [230, 234] on input "[DATE]" at bounding box center [227, 232] width 6 height 6
checkbox input "false"
click at [201, 232] on span "[DATE]" at bounding box center [208, 232] width 24 height 9
click at [195, 232] on input "[DATE]" at bounding box center [193, 232] width 6 height 6
checkbox input "false"
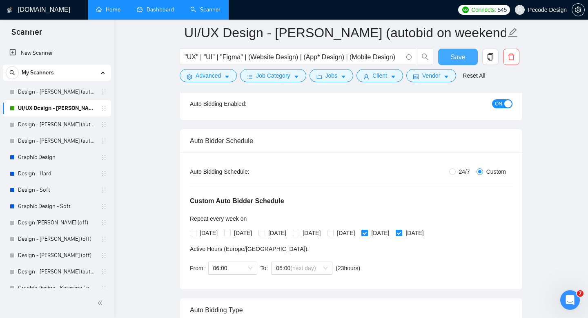
click at [455, 58] on span "Save" at bounding box center [457, 57] width 15 height 10
click at [160, 13] on link "Dashboard" at bounding box center [155, 9] width 37 height 7
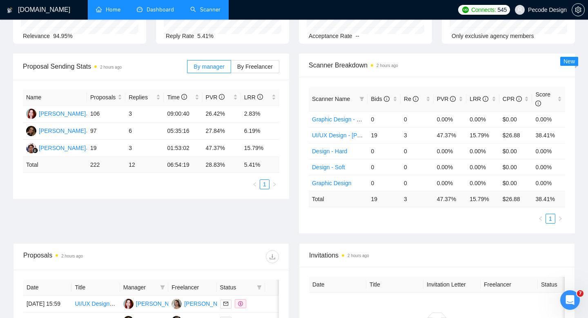
click at [214, 12] on link "Scanner" at bounding box center [205, 9] width 30 height 7
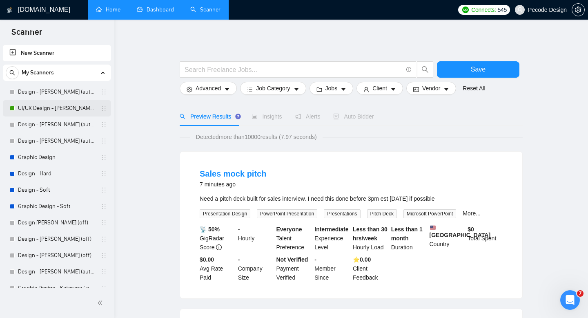
click at [55, 107] on link "UI/UX Design - [PERSON_NAME] (autobid on weekends)" at bounding box center [57, 108] width 78 height 16
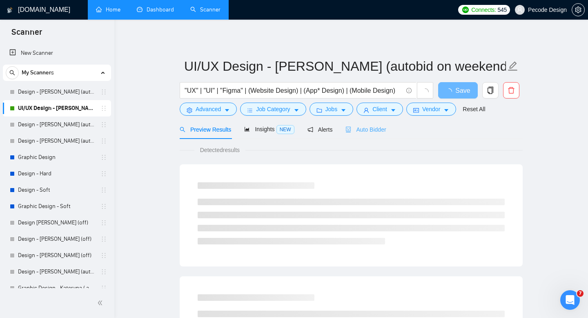
click at [374, 134] on div "Auto Bidder" at bounding box center [365, 129] width 40 height 19
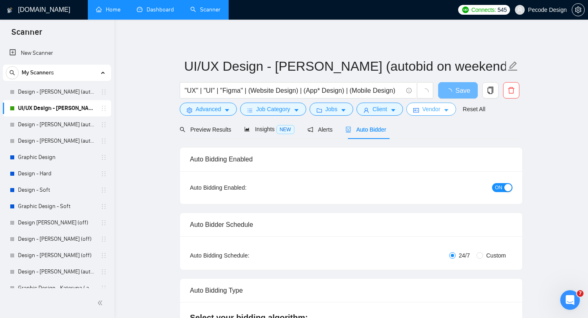
radio input "false"
radio input "true"
checkbox input "true"
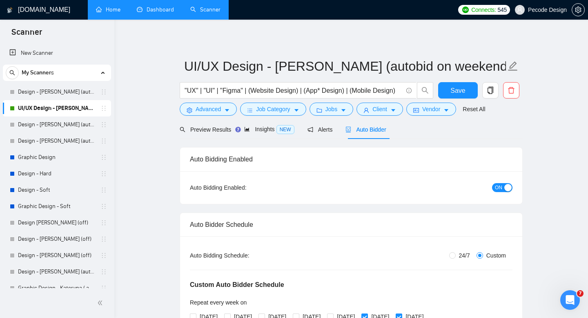
click at [140, 13] on link "Dashboard" at bounding box center [155, 9] width 37 height 7
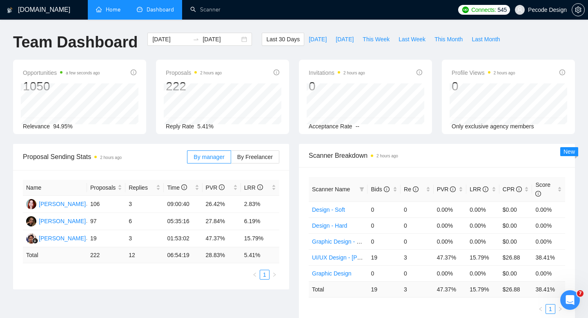
click at [118, 9] on link "Home" at bounding box center [108, 9] width 24 height 7
